Goal: Browse casually: Explore the website without a specific task or goal

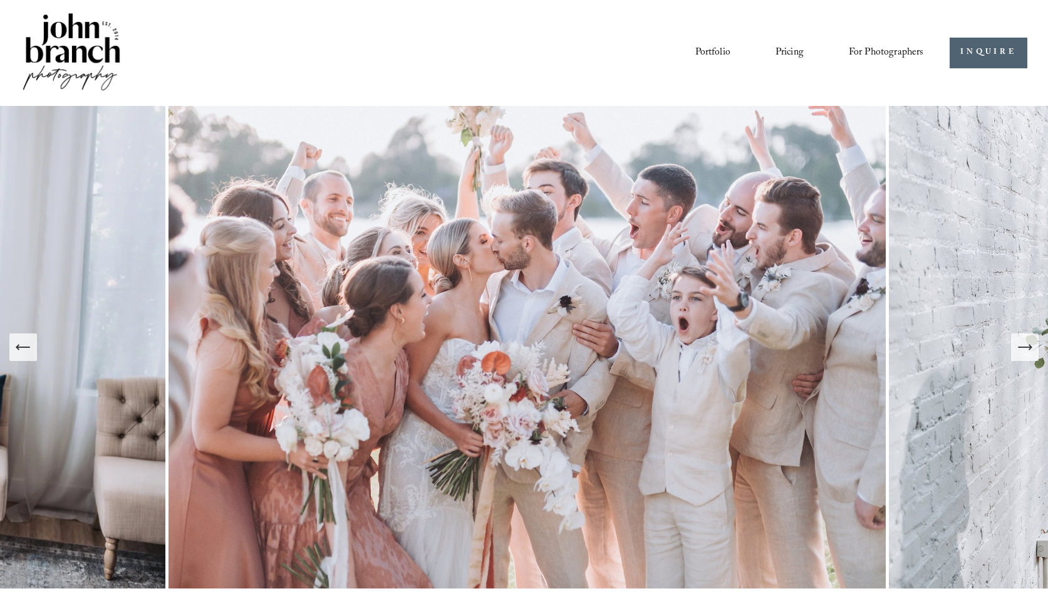
scroll to position [39, 0]
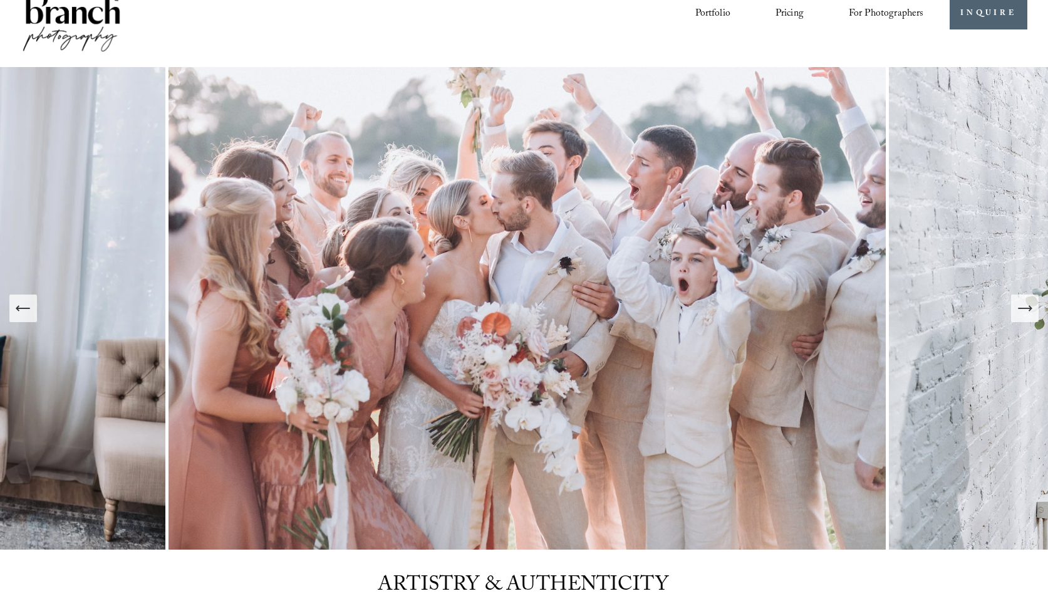
click at [1027, 310] on icon "Next Slide" at bounding box center [1025, 309] width 18 height 18
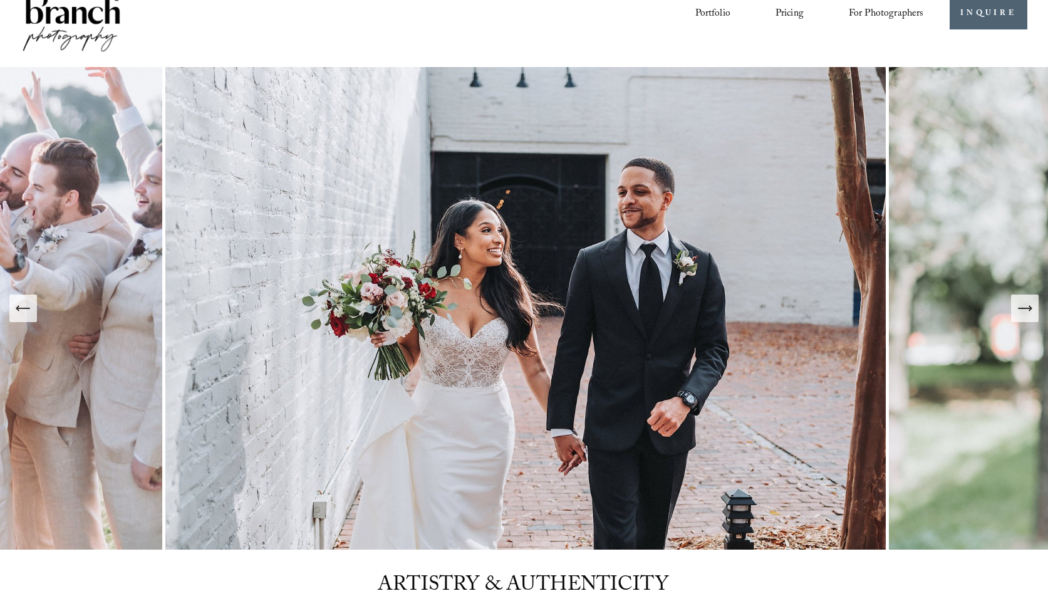
click at [1027, 310] on icon "Next Slide" at bounding box center [1025, 309] width 18 height 18
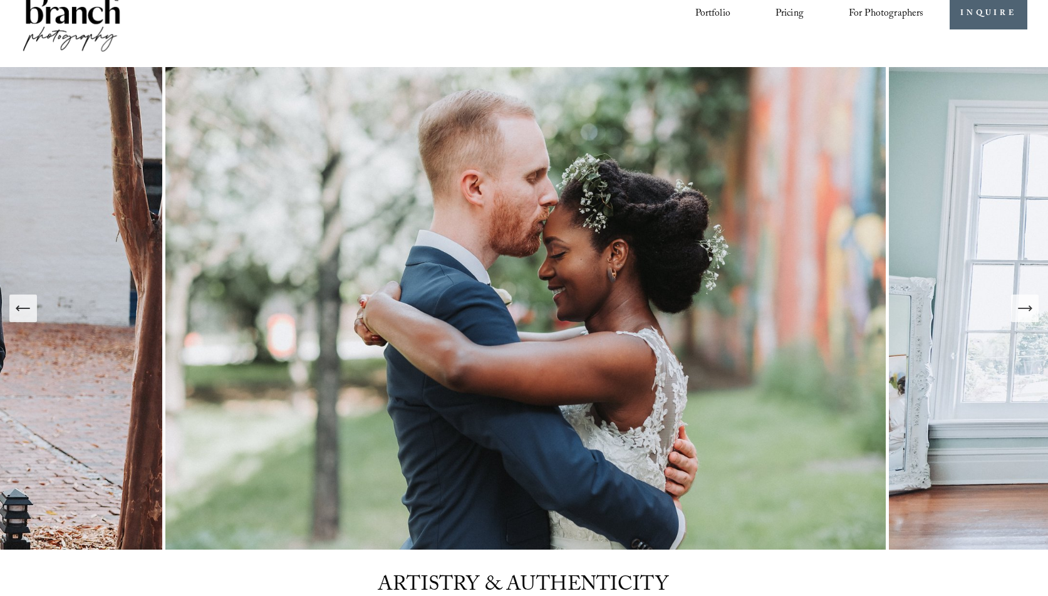
click at [1018, 313] on icon "Next Slide" at bounding box center [1025, 309] width 18 height 18
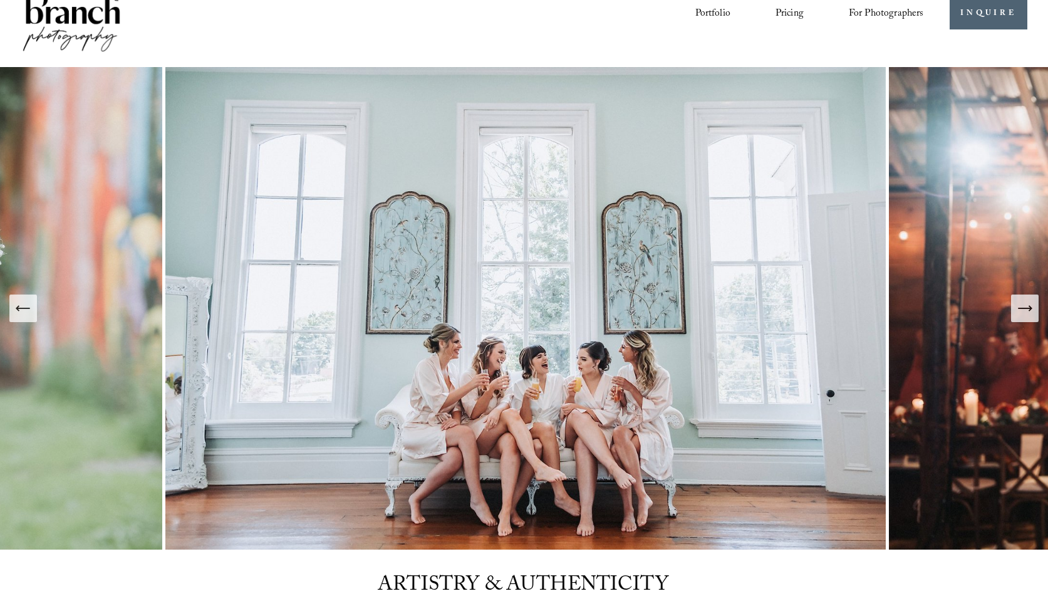
click at [1022, 312] on icon "Next Slide" at bounding box center [1025, 309] width 18 height 18
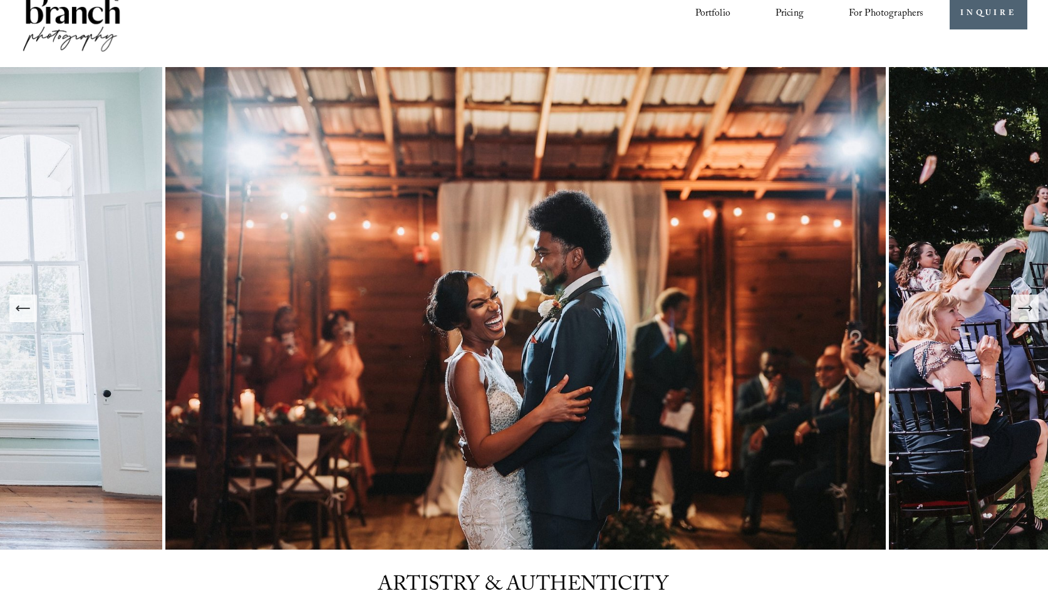
click at [1034, 309] on button "Next Slide" at bounding box center [1025, 309] width 28 height 28
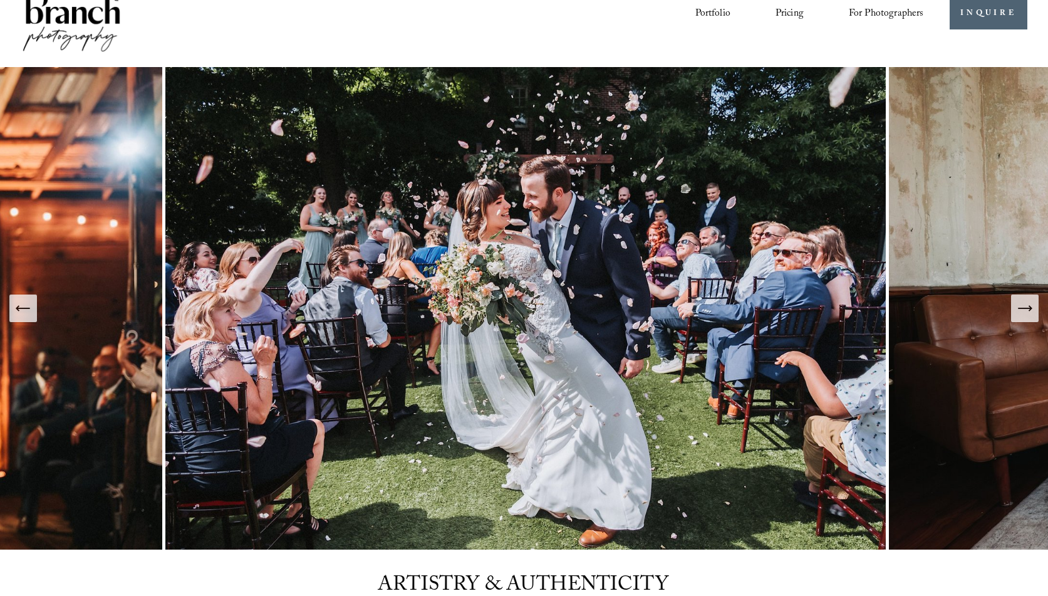
click at [31, 310] on icon "Previous Slide" at bounding box center [23, 309] width 18 height 18
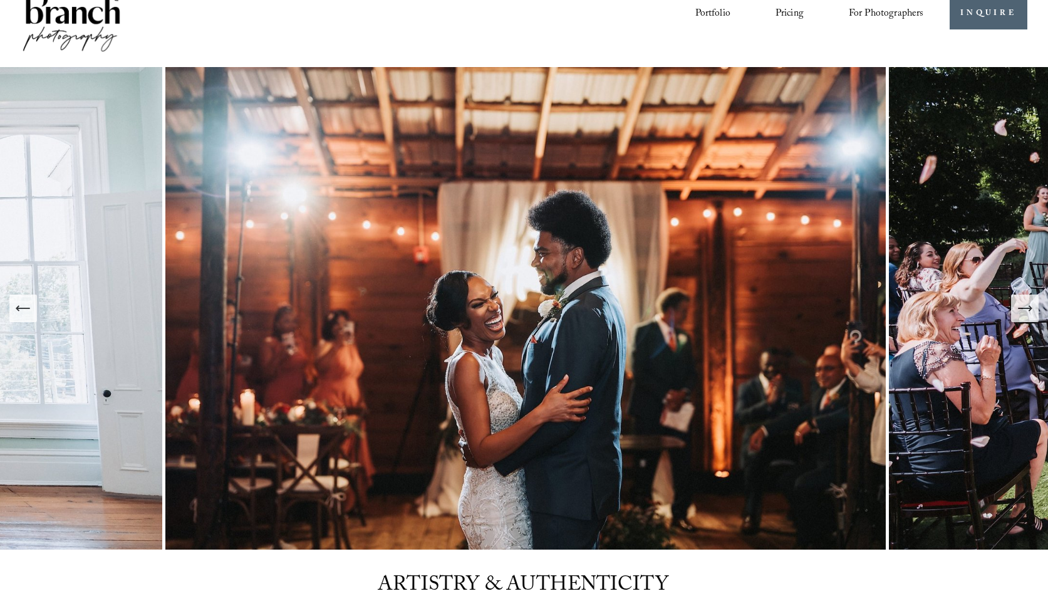
click at [1032, 317] on div "Next Slide" at bounding box center [1025, 309] width 18 height 18
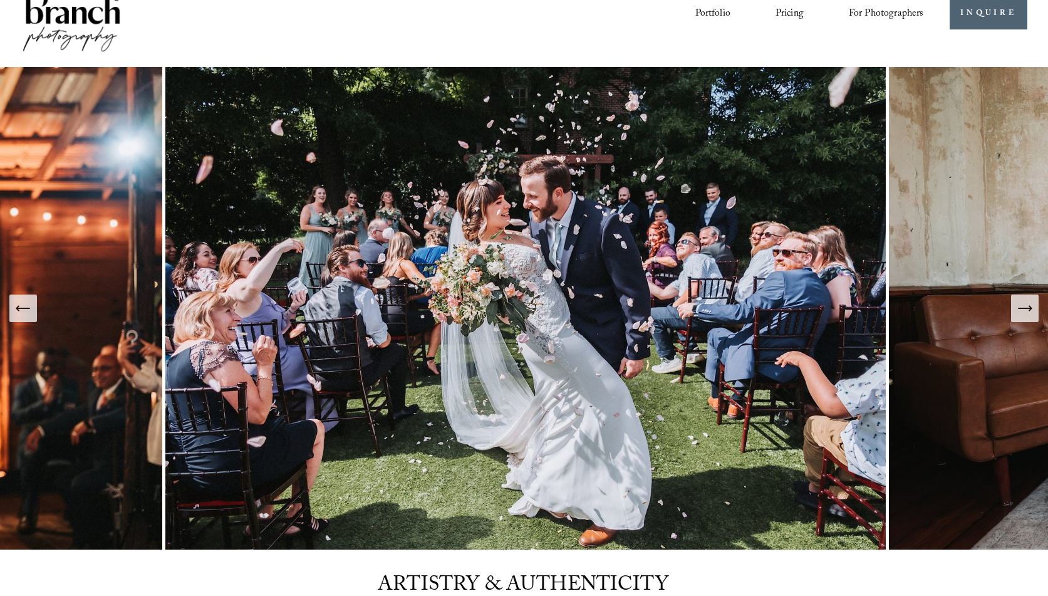
click at [1026, 312] on icon "Next Slide" at bounding box center [1025, 309] width 18 height 18
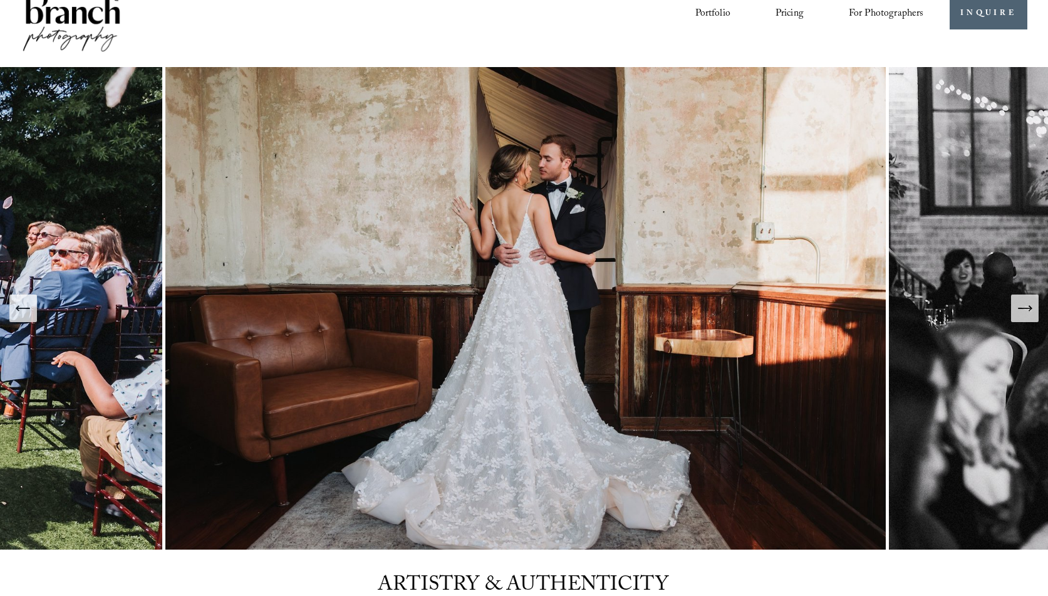
click at [1027, 311] on icon "Next Slide" at bounding box center [1025, 309] width 18 height 18
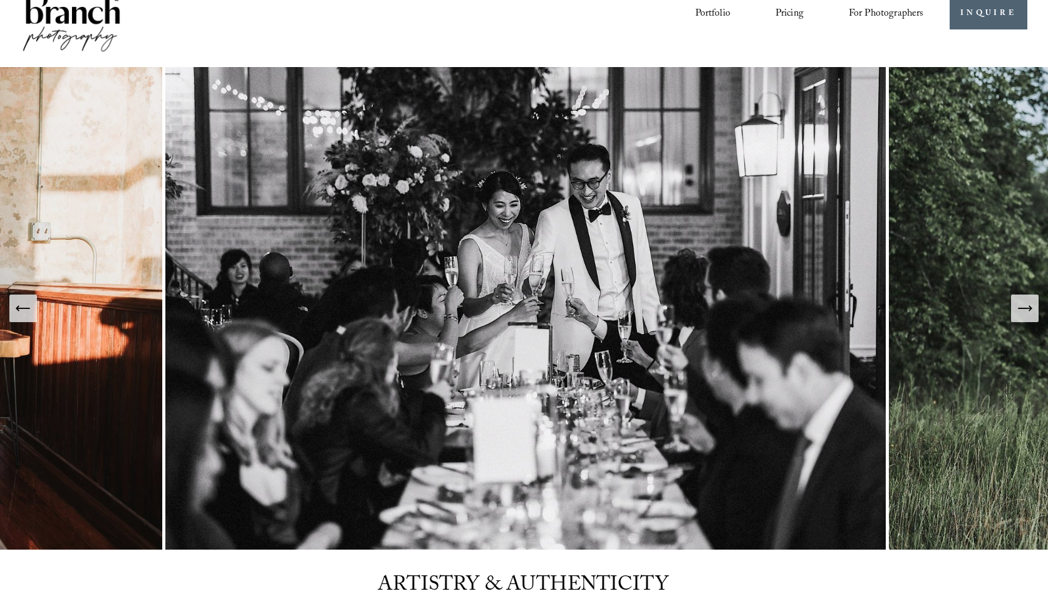
click at [1027, 311] on icon "Next Slide" at bounding box center [1025, 309] width 18 height 18
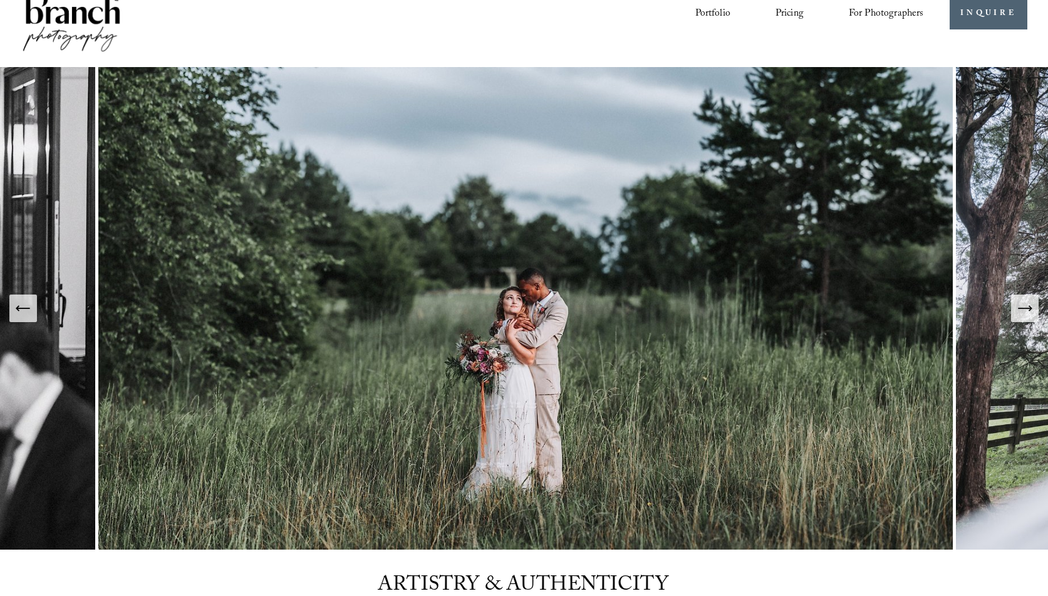
click at [1017, 313] on icon "Next Slide" at bounding box center [1025, 309] width 18 height 18
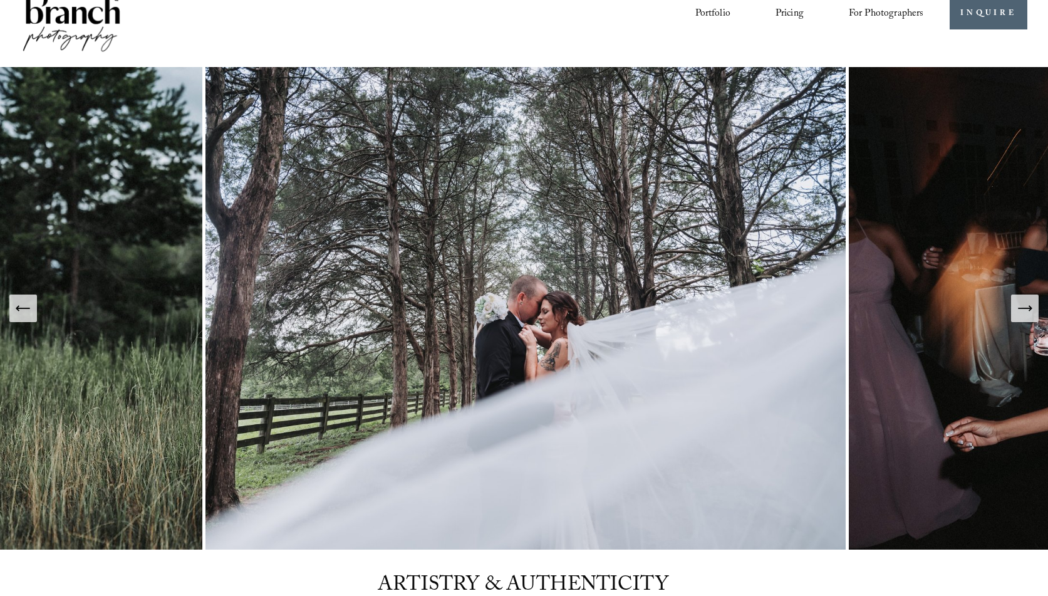
click at [1017, 313] on icon "Next Slide" at bounding box center [1025, 309] width 18 height 18
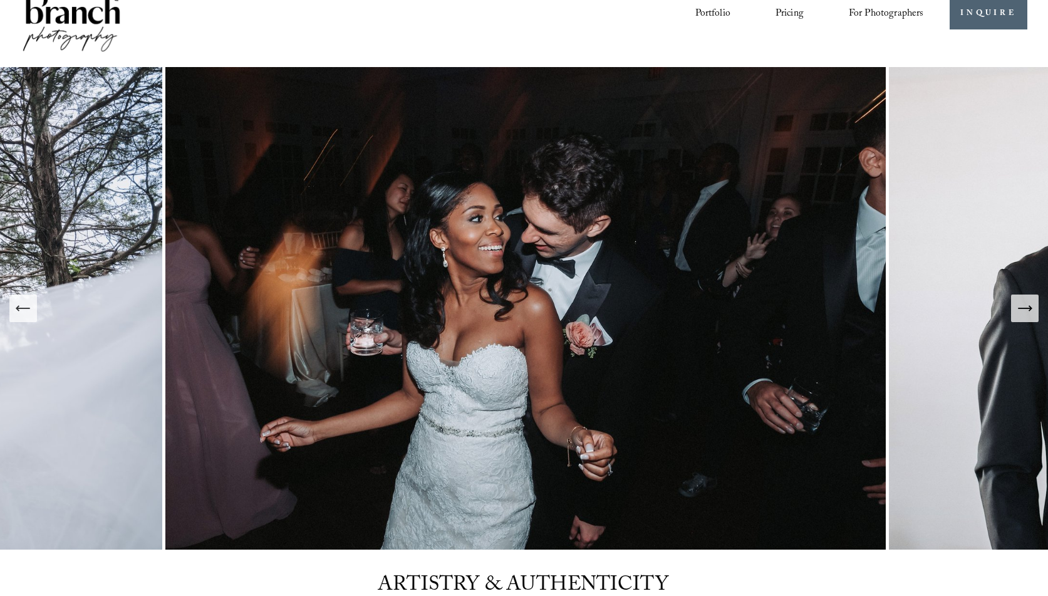
click at [1017, 313] on icon "Next Slide" at bounding box center [1025, 309] width 18 height 18
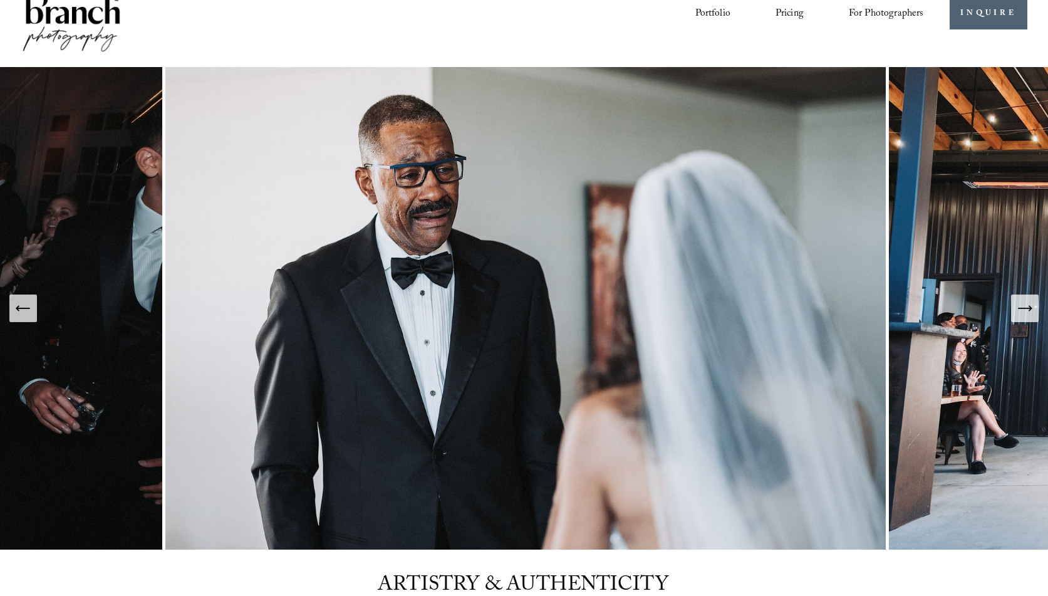
click at [1018, 313] on icon "Next Slide" at bounding box center [1025, 309] width 18 height 18
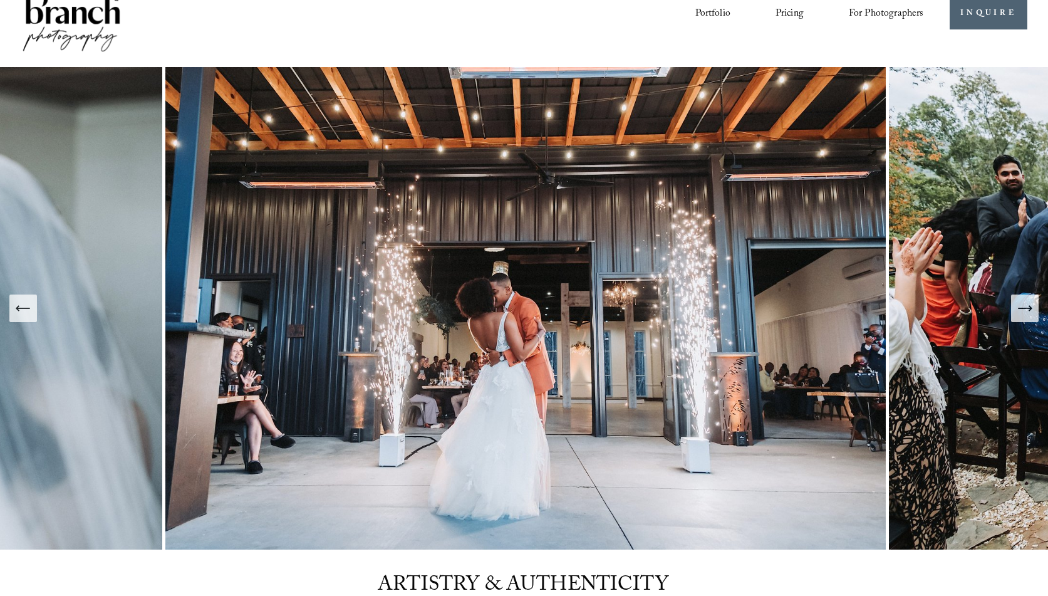
click at [1018, 313] on icon "Next Slide" at bounding box center [1025, 309] width 18 height 18
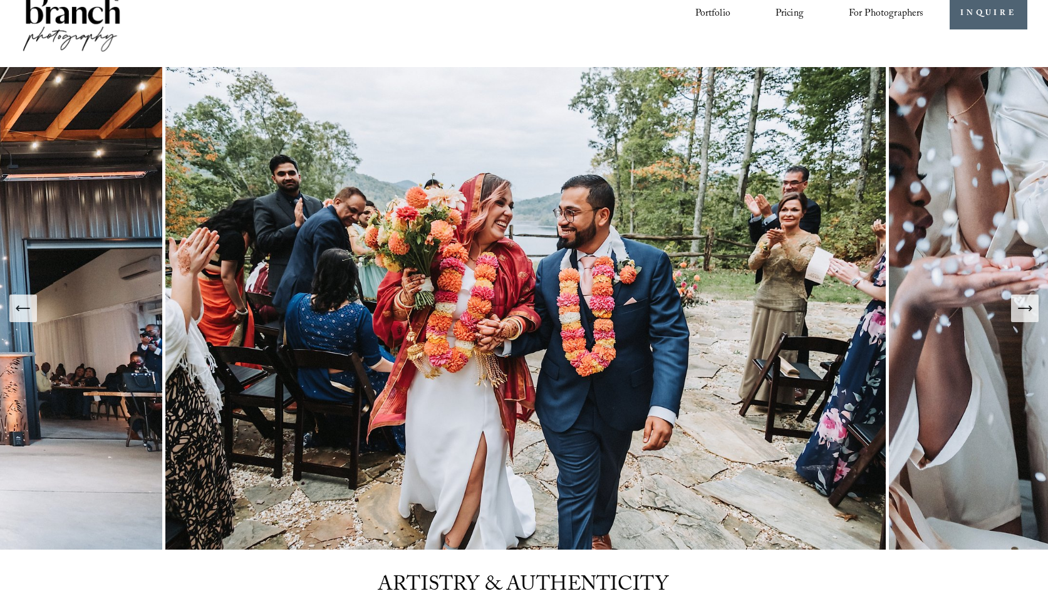
click at [1018, 313] on icon "Next Slide" at bounding box center [1025, 309] width 18 height 18
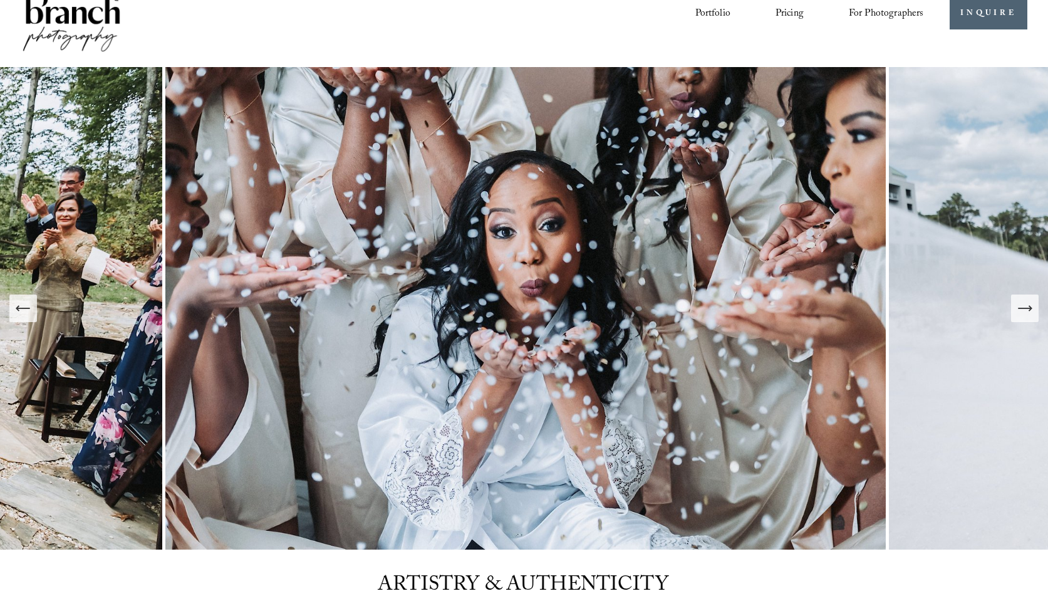
click at [1018, 313] on icon "Next Slide" at bounding box center [1025, 309] width 18 height 18
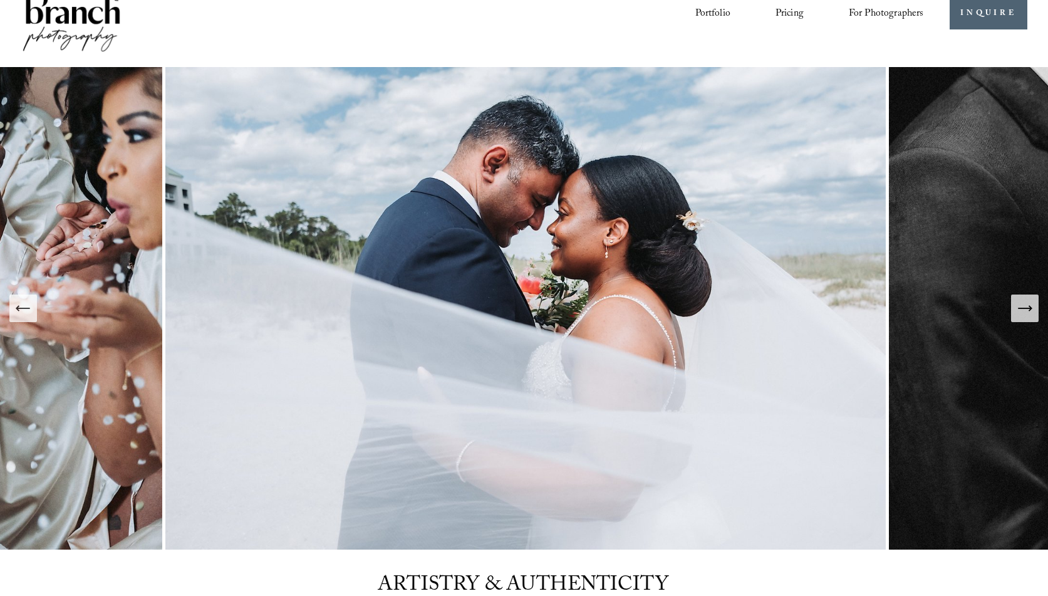
click at [1018, 313] on icon "Next Slide" at bounding box center [1025, 309] width 18 height 18
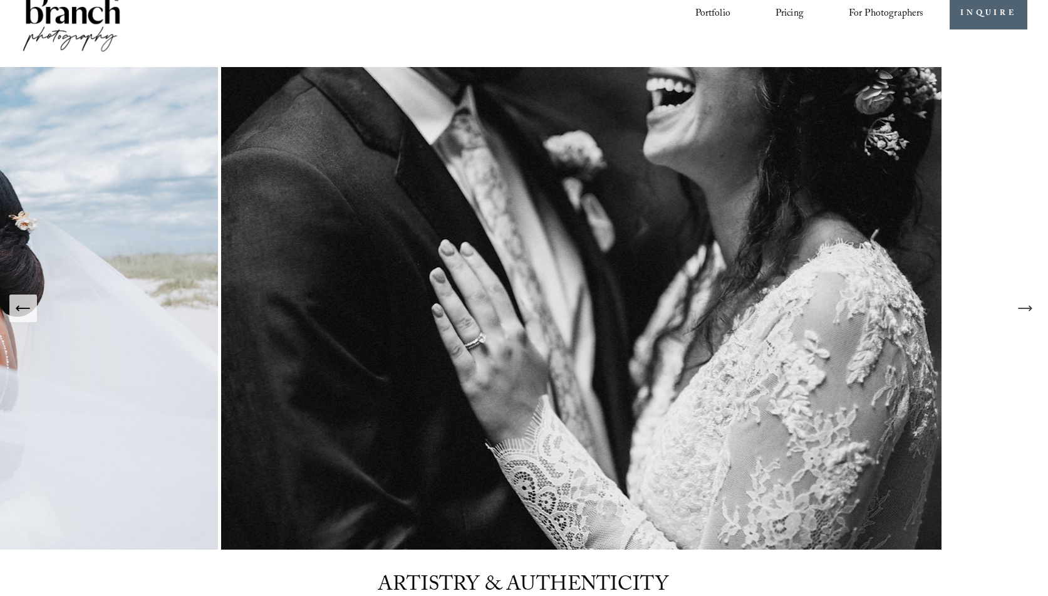
click at [1018, 313] on icon "Next Slide" at bounding box center [1025, 309] width 18 height 18
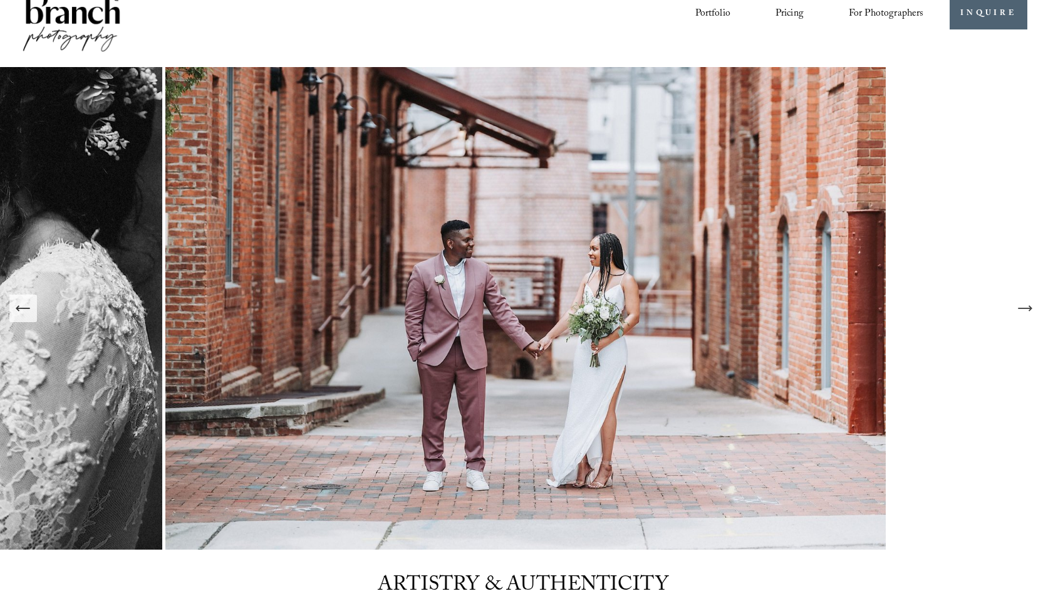
click at [1023, 311] on icon "Next Slide" at bounding box center [1025, 309] width 18 height 18
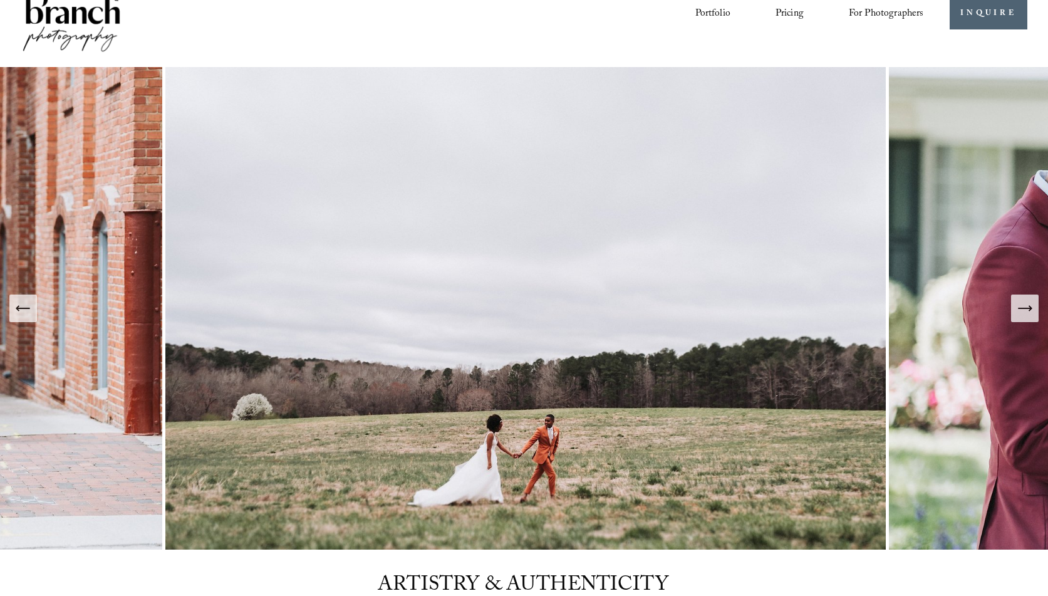
click at [1023, 311] on icon "Next Slide" at bounding box center [1025, 309] width 18 height 18
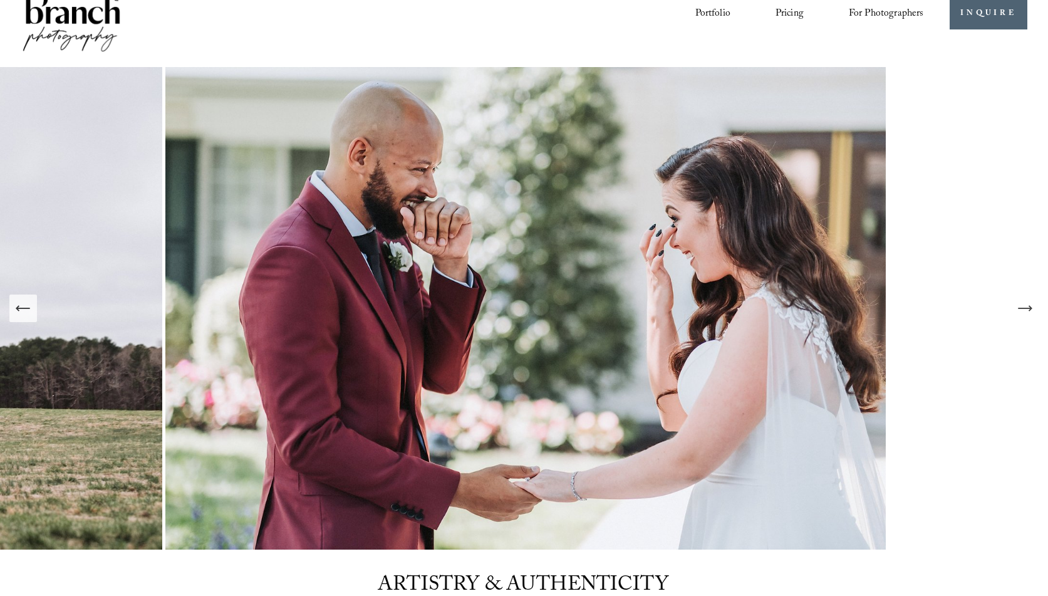
click at [1023, 311] on icon "Next Slide" at bounding box center [1025, 309] width 18 height 18
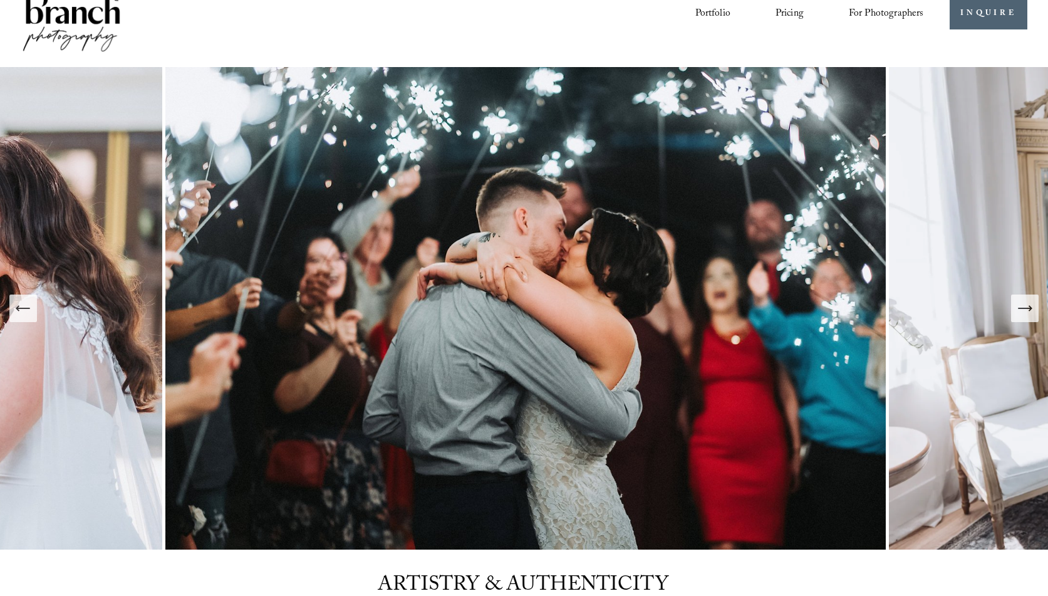
click at [1023, 311] on icon "Next Slide" at bounding box center [1025, 309] width 18 height 18
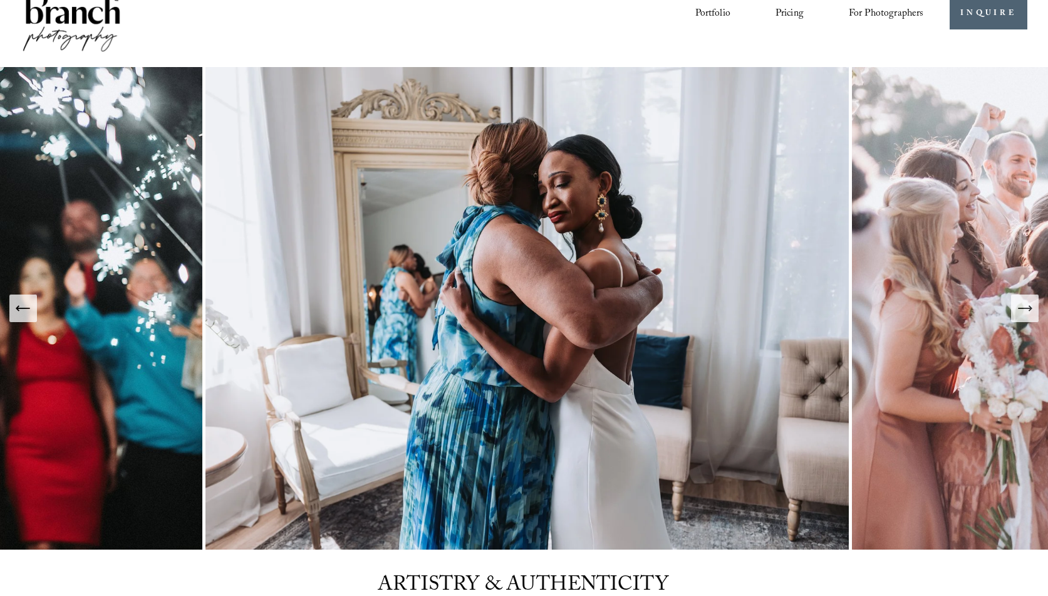
click at [1025, 311] on icon "Next Slide" at bounding box center [1025, 309] width 18 height 18
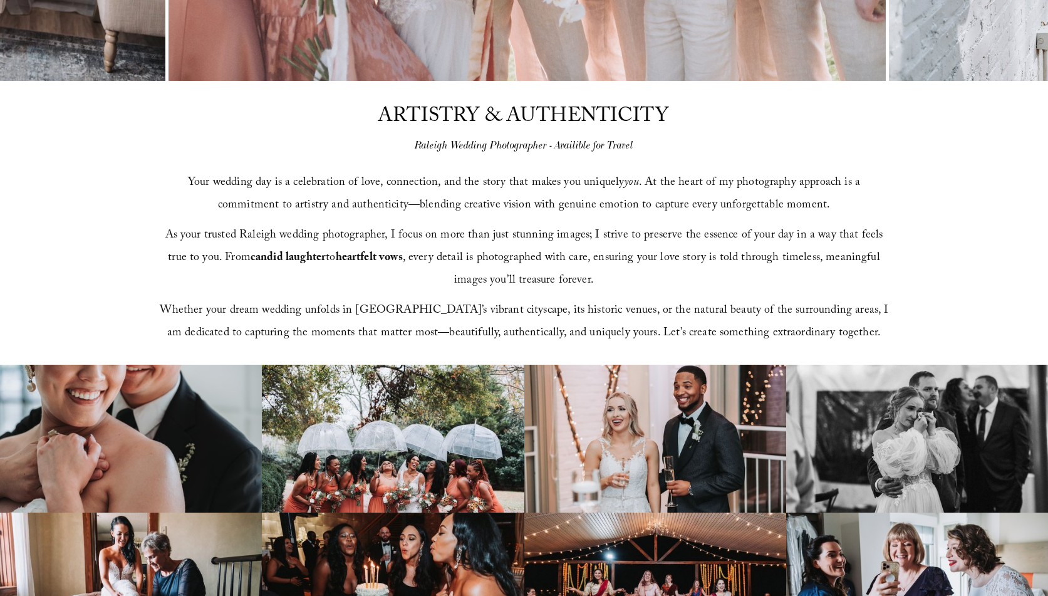
scroll to position [0, 0]
